Goal: Task Accomplishment & Management: Manage account settings

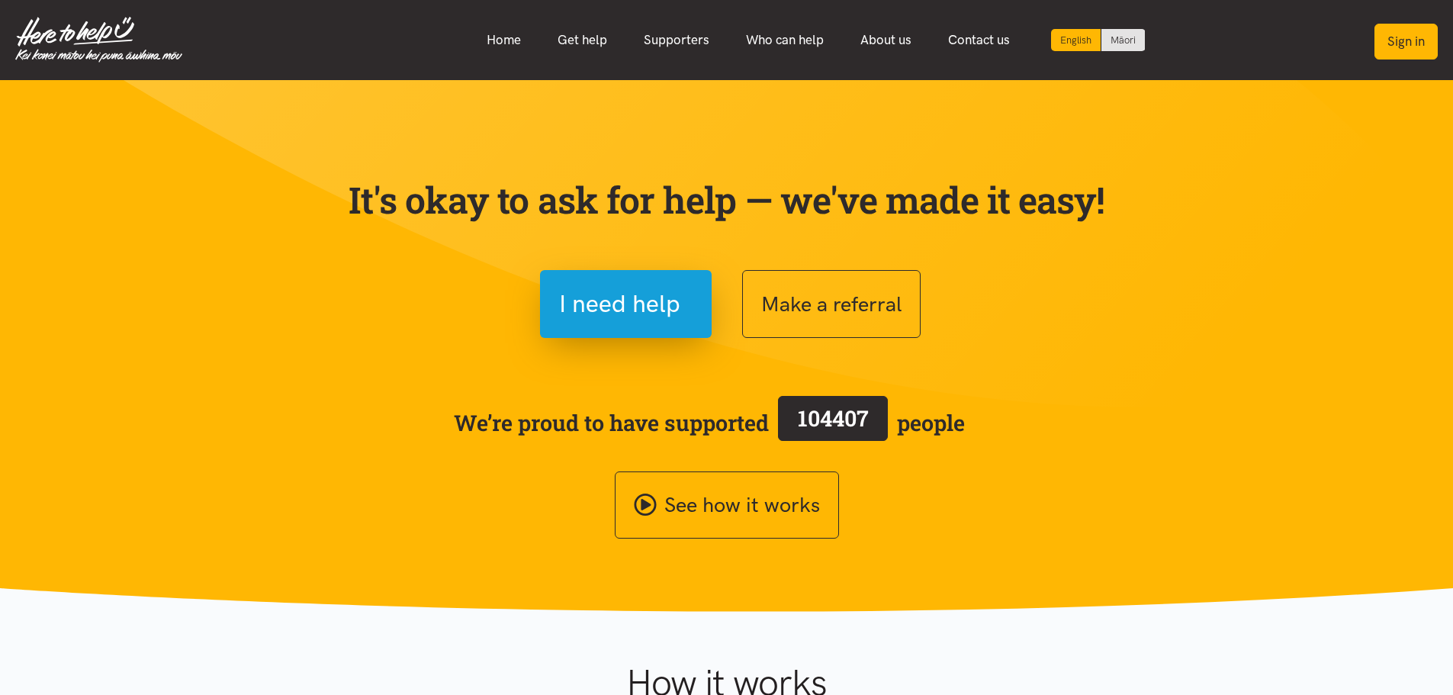
click at [1385, 37] on button "Sign in" at bounding box center [1406, 42] width 63 height 36
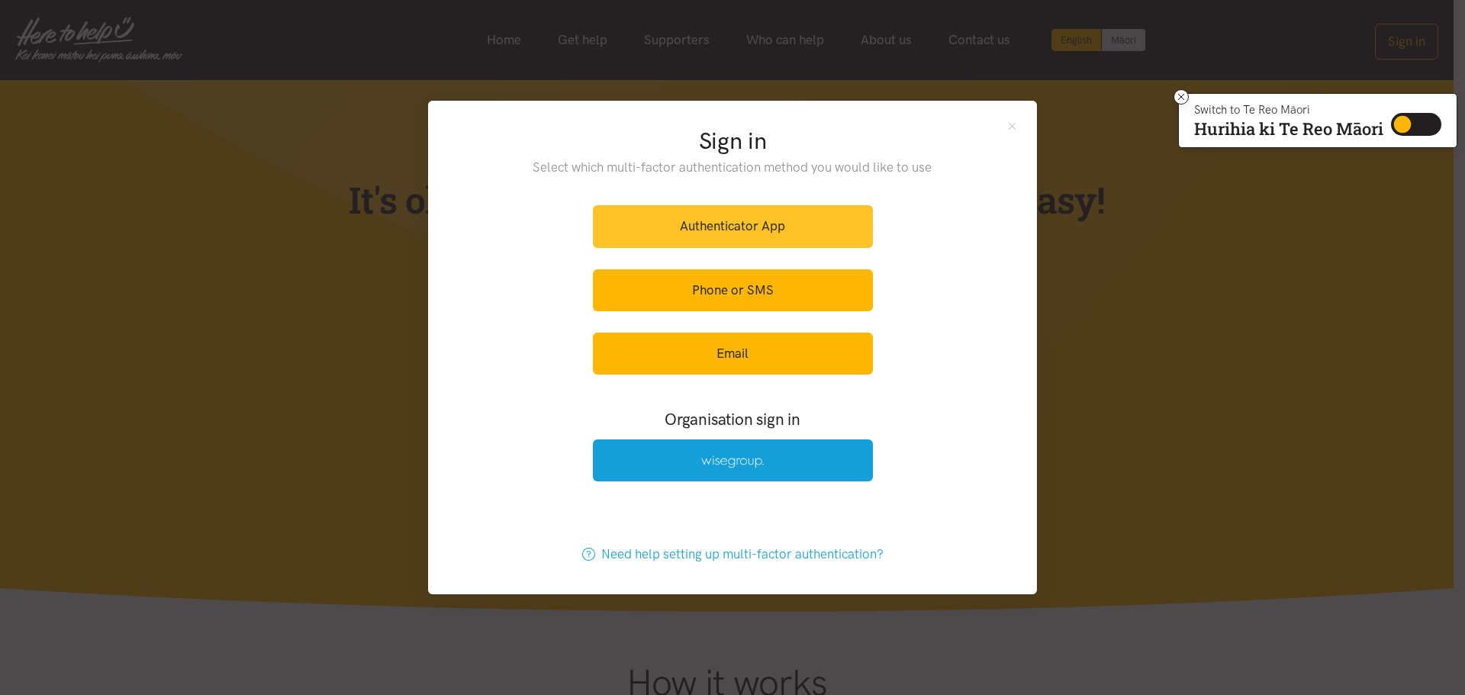
click at [658, 232] on link "Authenticator App" at bounding box center [733, 226] width 280 height 42
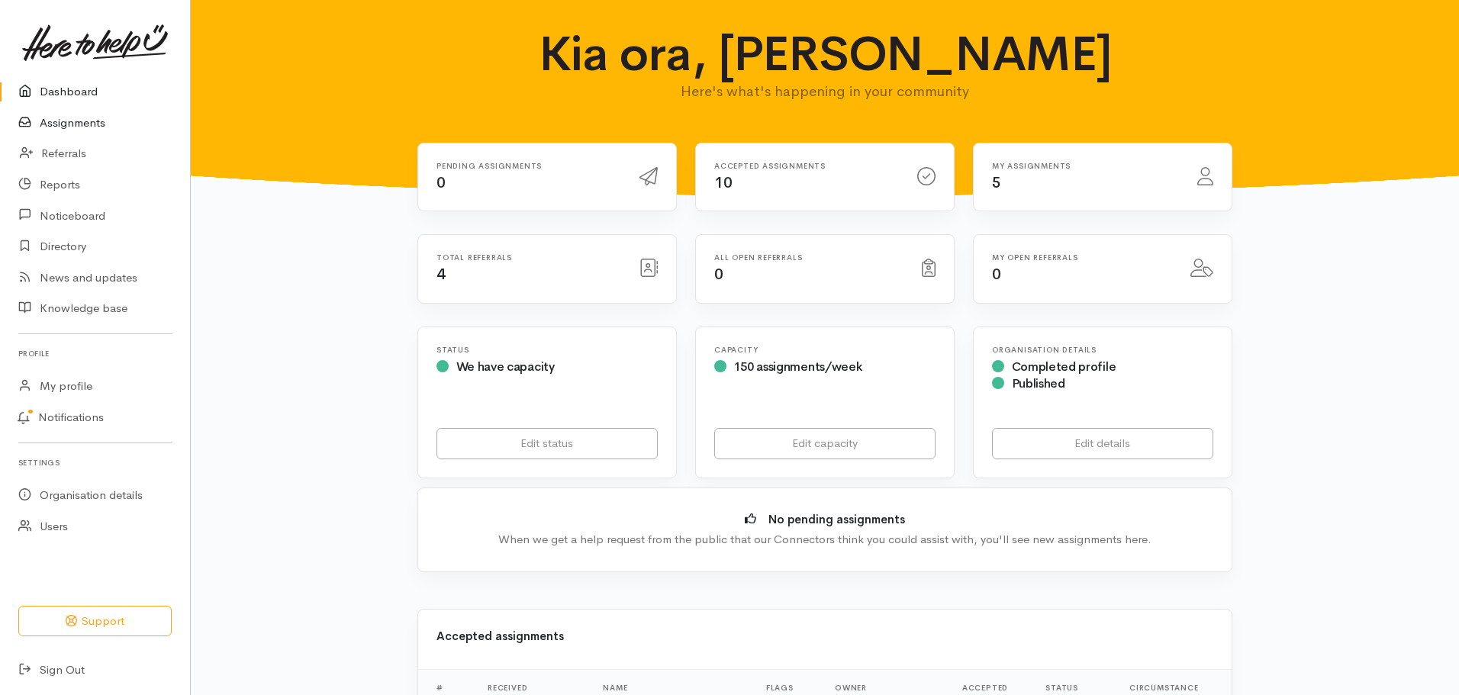
click at [85, 119] on link "Assignments" at bounding box center [95, 123] width 190 height 31
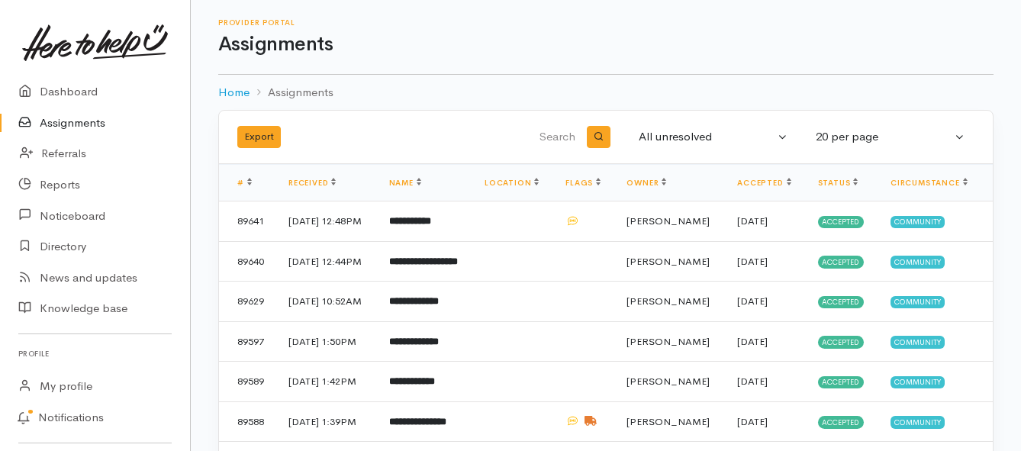
click at [46, 117] on link "Assignments" at bounding box center [95, 123] width 190 height 31
